Goal: Information Seeking & Learning: Learn about a topic

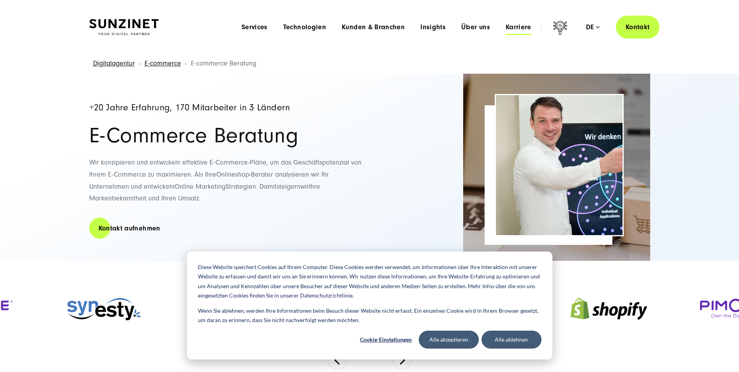
click at [516, 27] on span "Karriere" at bounding box center [519, 27] width 26 height 8
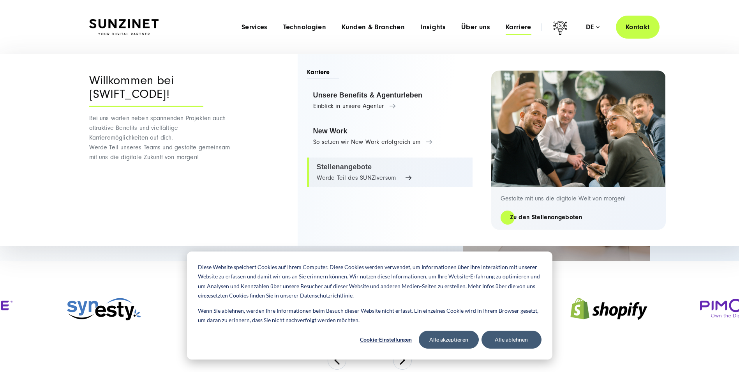
click at [345, 173] on link "Stellenangebote Werde Teil des SUNZIversum" at bounding box center [390, 172] width 166 height 30
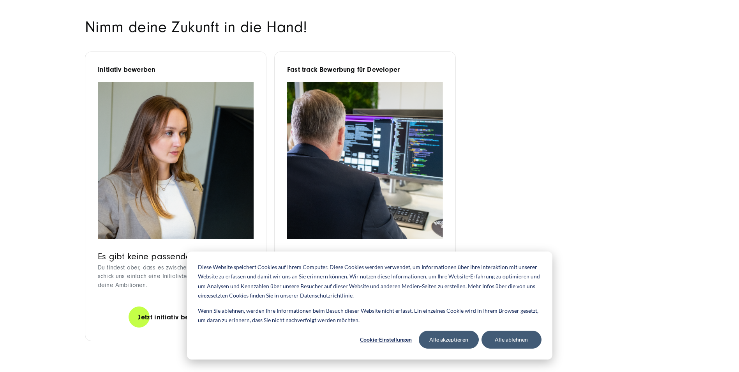
scroll to position [670, 0]
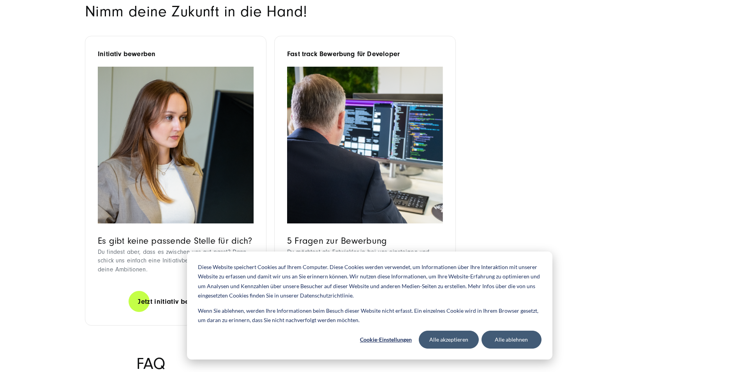
click at [361, 184] on img at bounding box center [365, 145] width 156 height 157
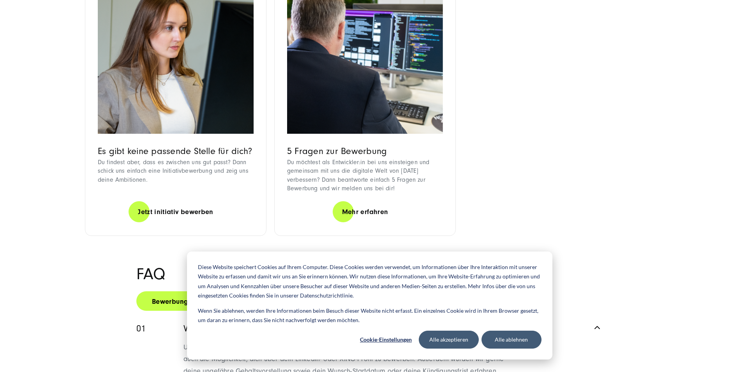
scroll to position [763, 0]
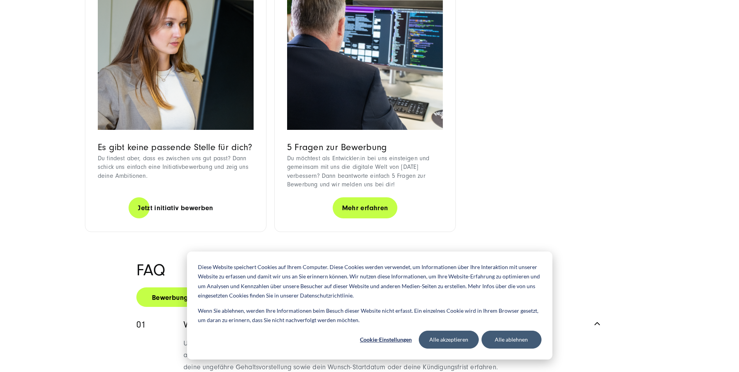
click at [358, 197] on link "Mehr erfahren" at bounding box center [365, 208] width 65 height 22
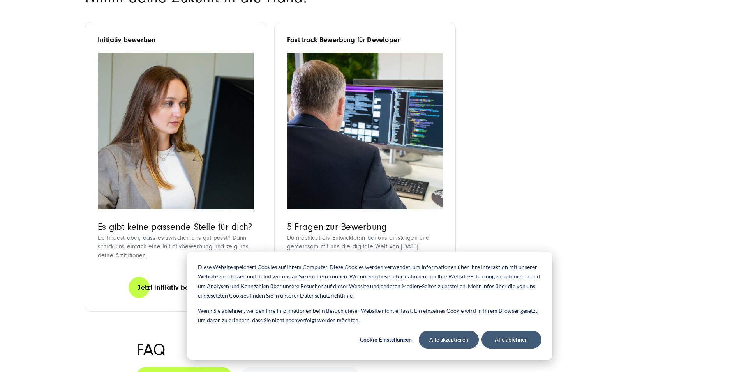
scroll to position [686, 0]
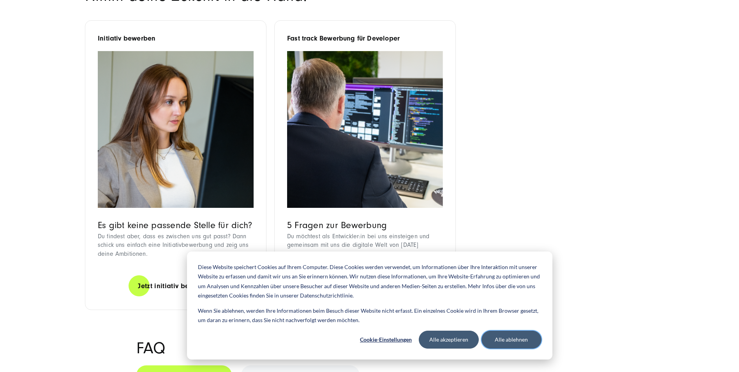
click at [503, 341] on button "Alle ablehnen" at bounding box center [511, 339] width 60 height 18
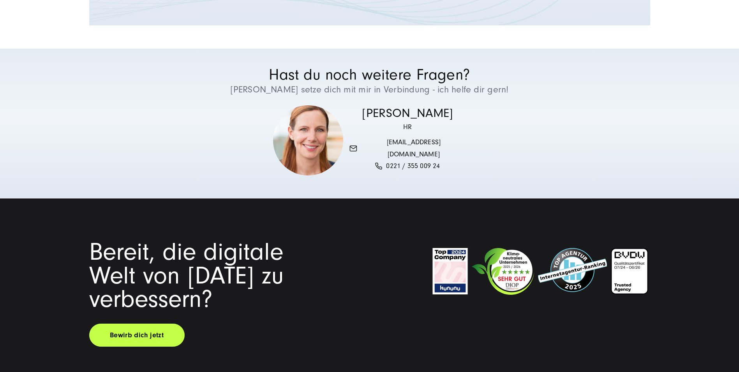
scroll to position [1652, 0]
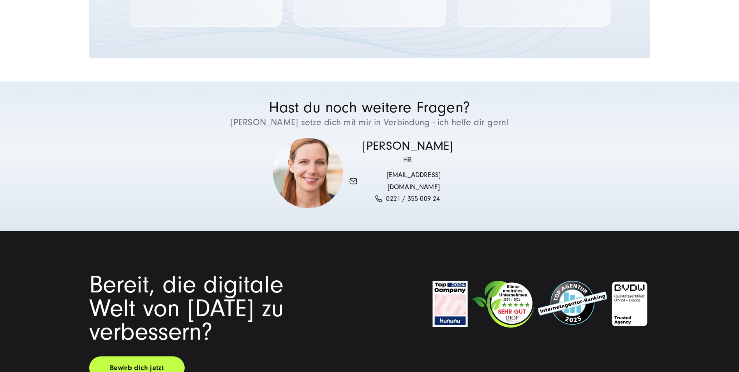
scroll to position [1574, 0]
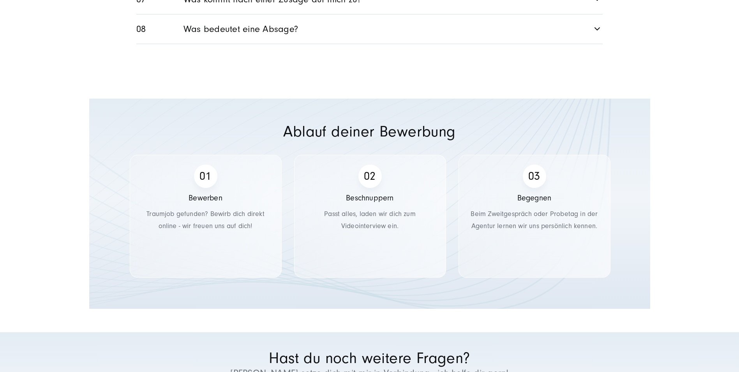
scroll to position [1309, 0]
